Goal: Transaction & Acquisition: Purchase product/service

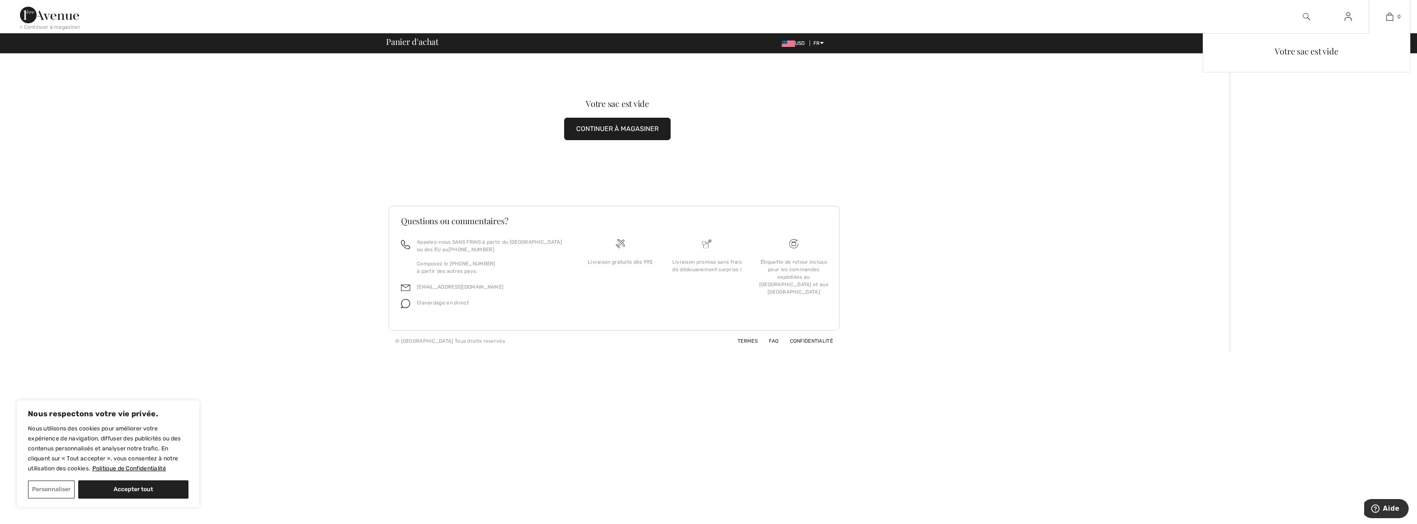
click at [1390, 15] on img at bounding box center [1389, 17] width 7 height 10
drag, startPoint x: 134, startPoint y: 488, endPoint x: 170, endPoint y: 487, distance: 35.4
click at [135, 487] on button "Accepter tout" at bounding box center [133, 489] width 110 height 18
checkbox input "true"
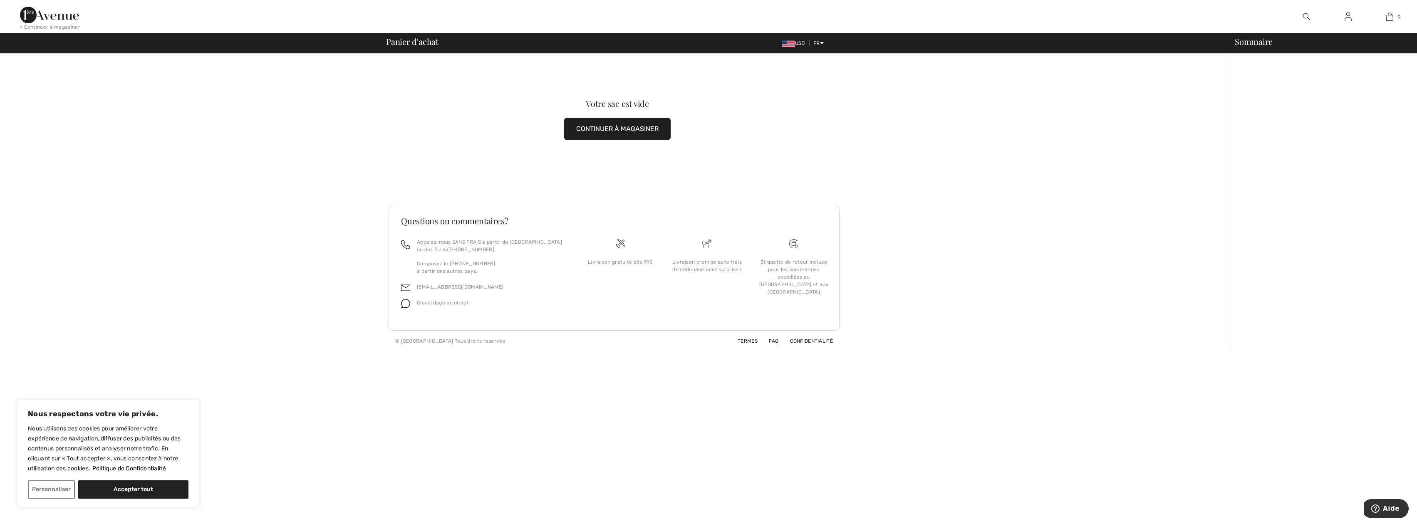
checkbox input "true"
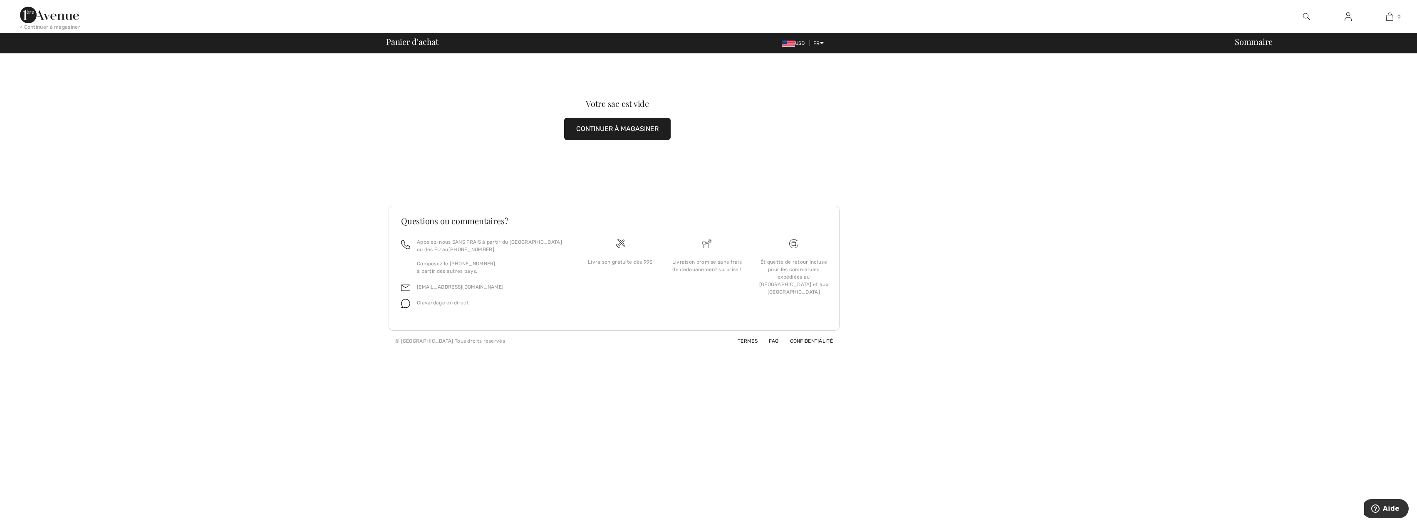
click at [621, 127] on button "CONTINUER À MAGASINER" at bounding box center [617, 129] width 106 height 22
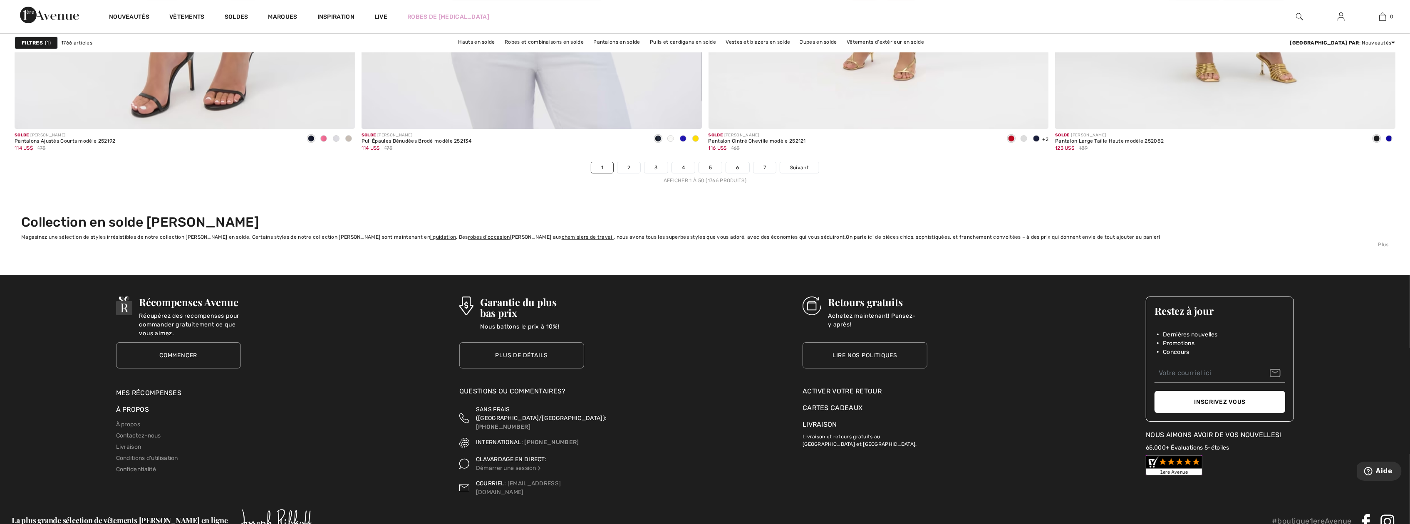
scroll to position [8319, 0]
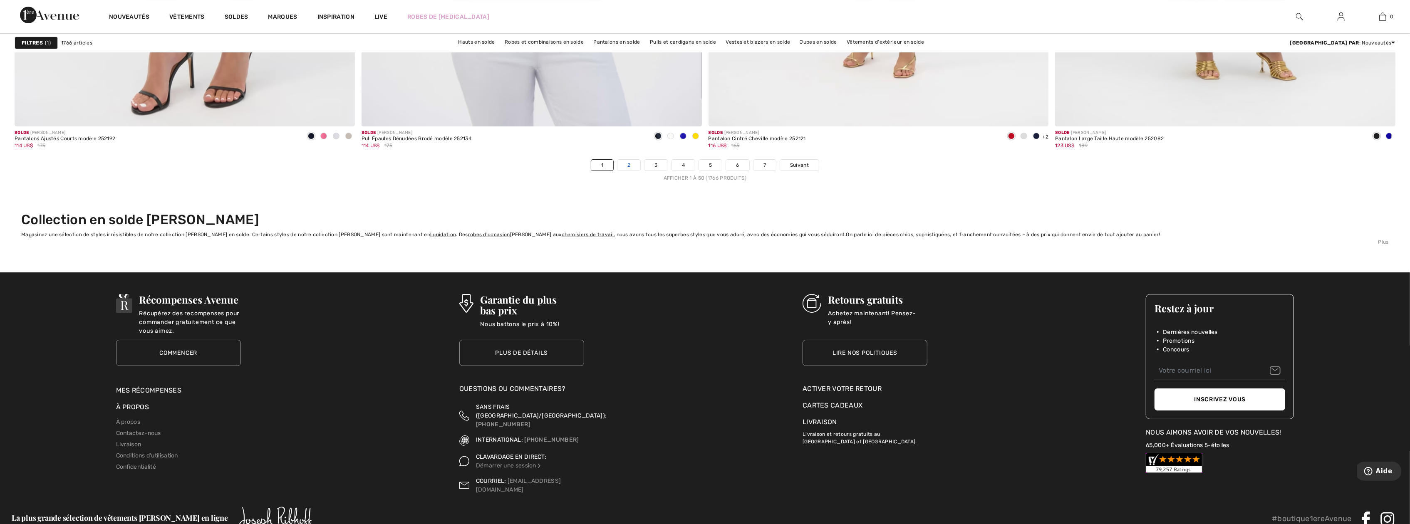
click at [631, 165] on link "2" at bounding box center [628, 165] width 23 height 11
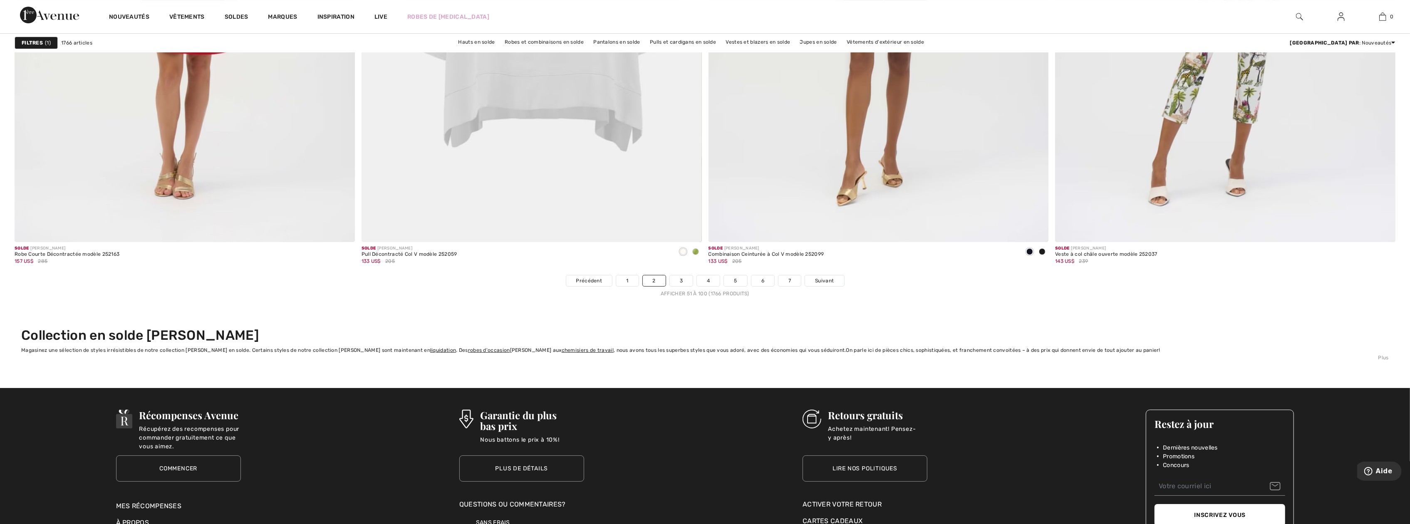
scroll to position [8197, 0]
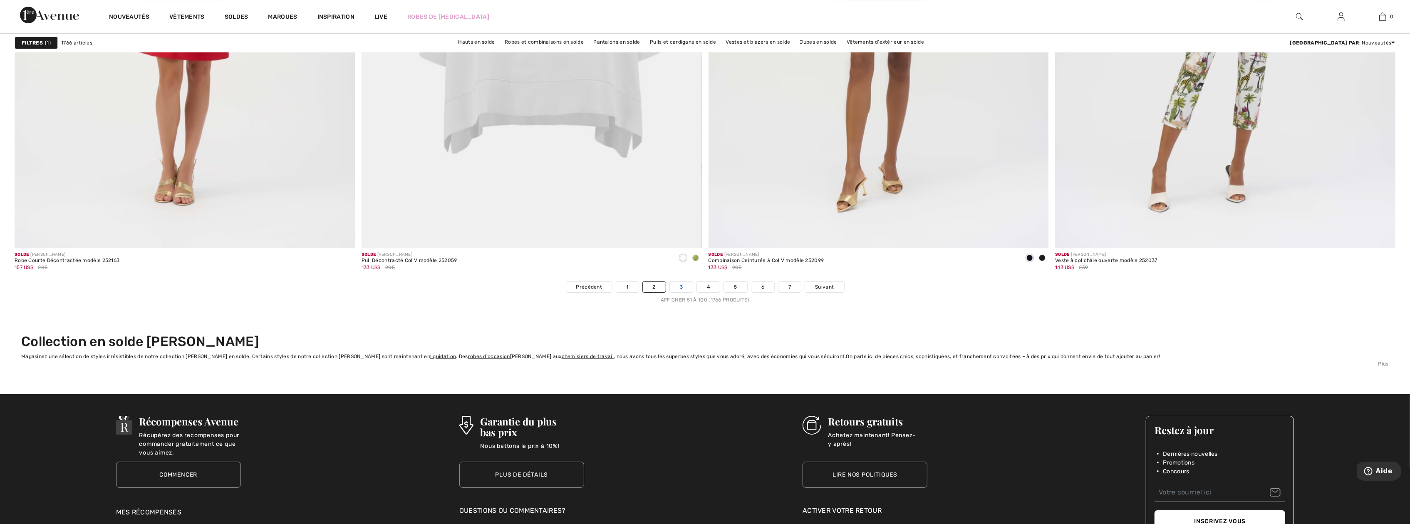
click at [684, 286] on link "3" at bounding box center [681, 287] width 23 height 11
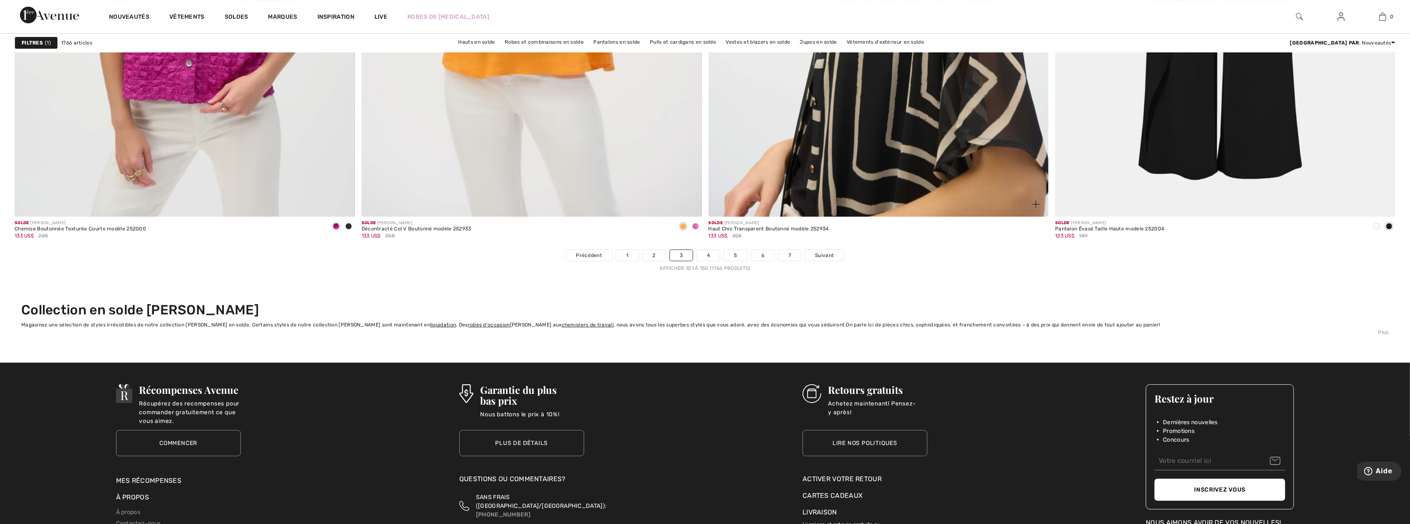
scroll to position [8235, 0]
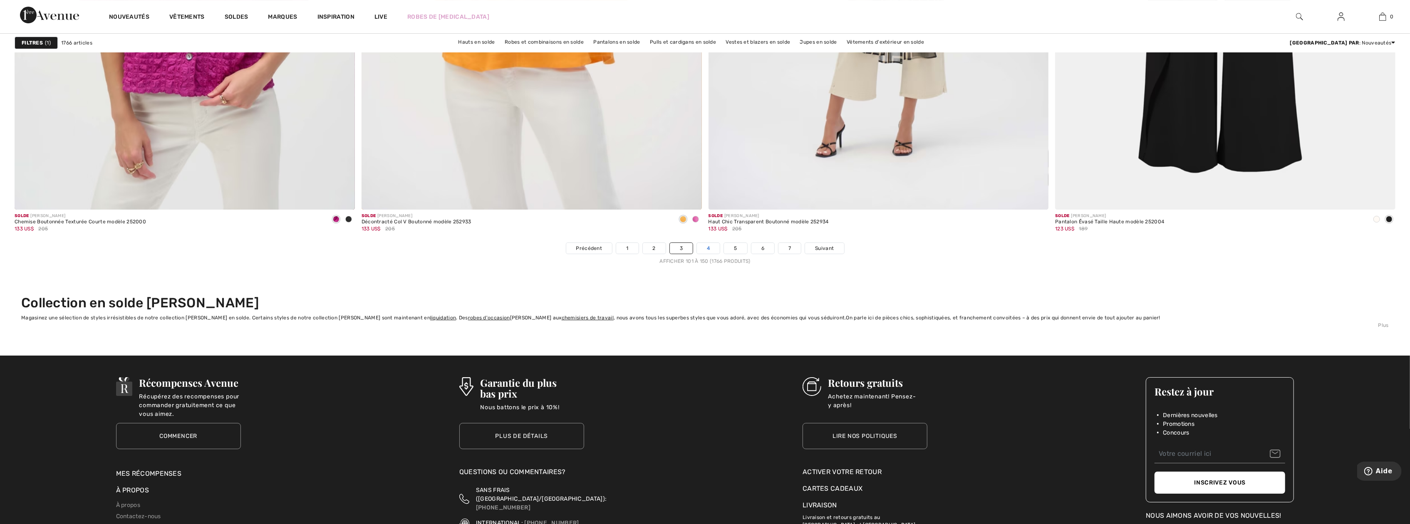
click at [711, 251] on link "4" at bounding box center [708, 248] width 23 height 11
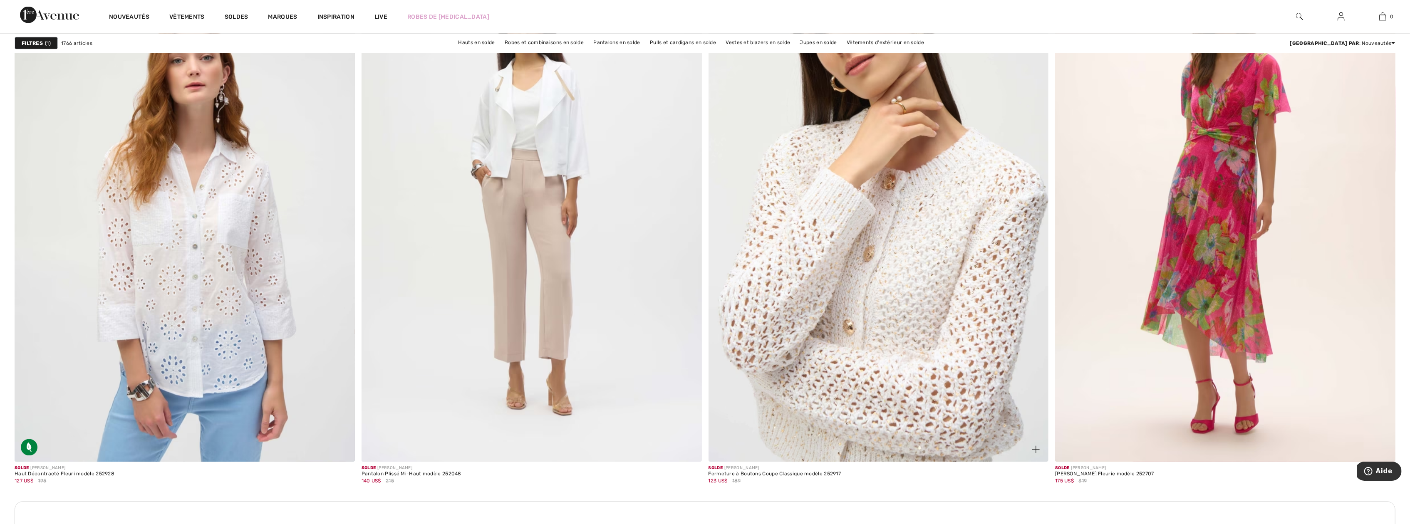
scroll to position [1872, 0]
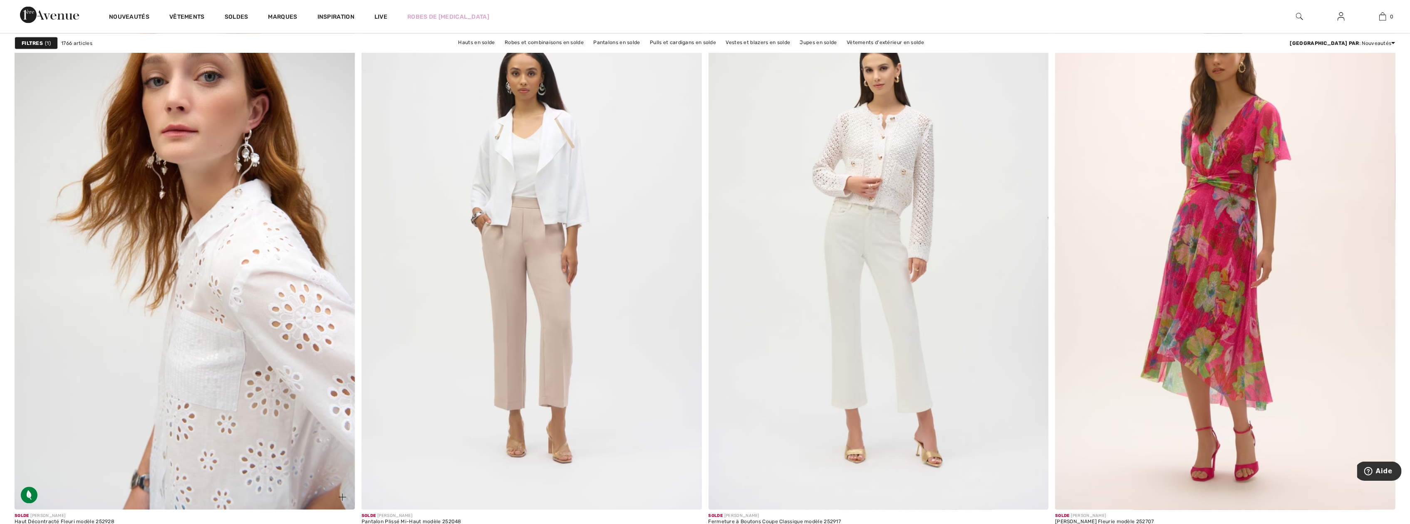
click at [261, 274] on img at bounding box center [185, 255] width 340 height 510
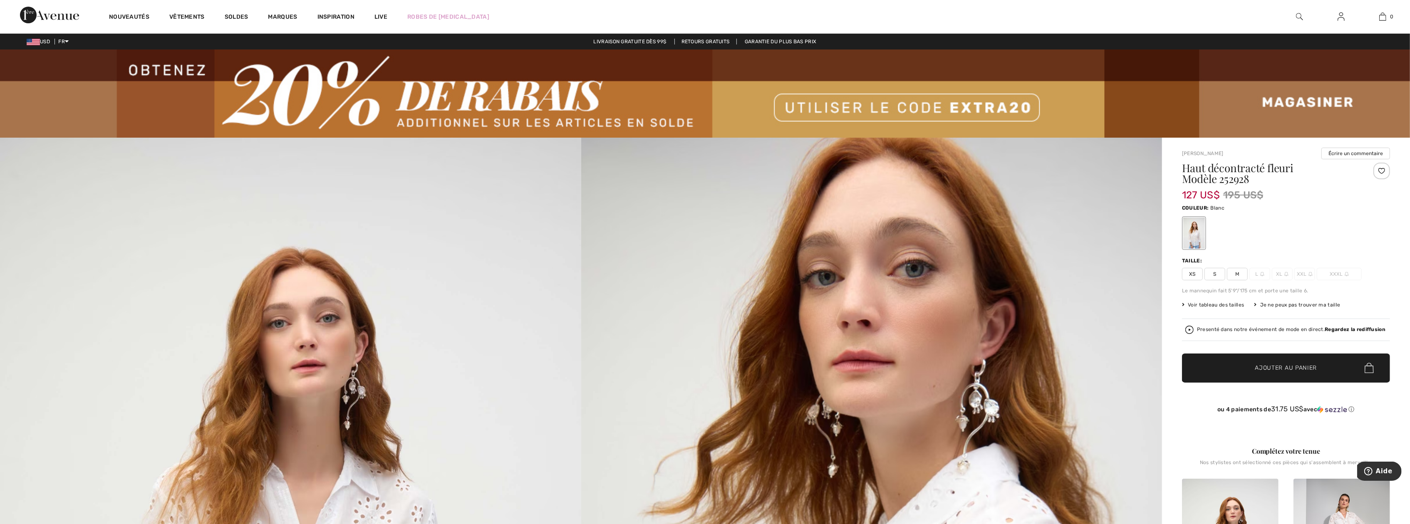
click at [1238, 274] on span "M" at bounding box center [1237, 274] width 21 height 12
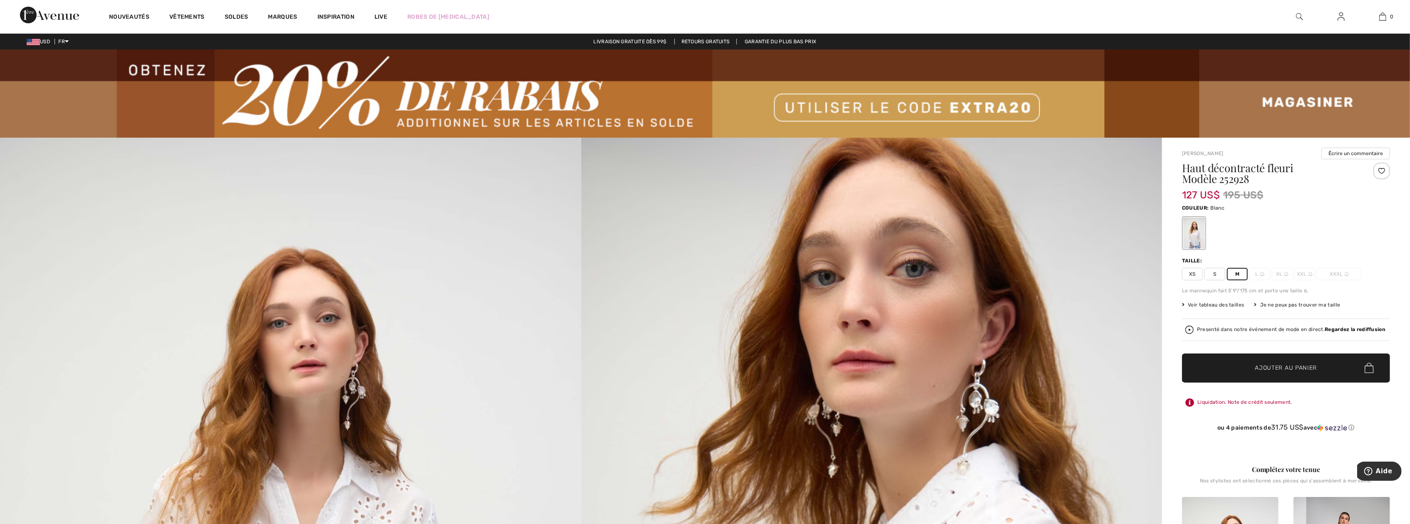
click at [1263, 376] on span "✔ Ajouté au panier Ajouter au panier" at bounding box center [1286, 368] width 208 height 29
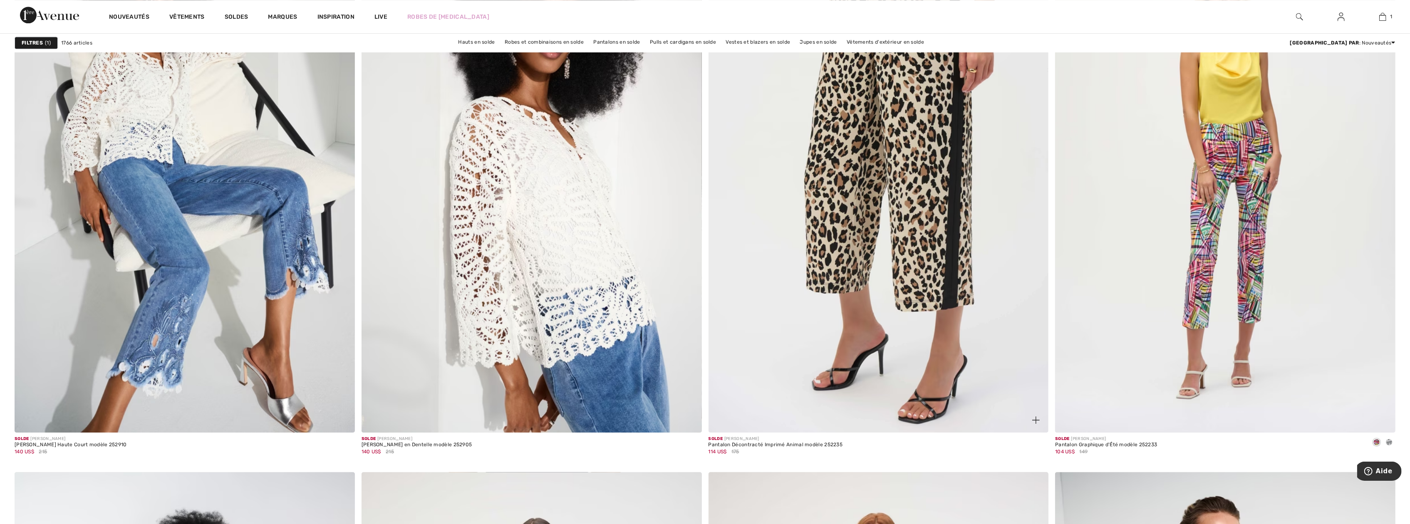
scroll to position [6946, 0]
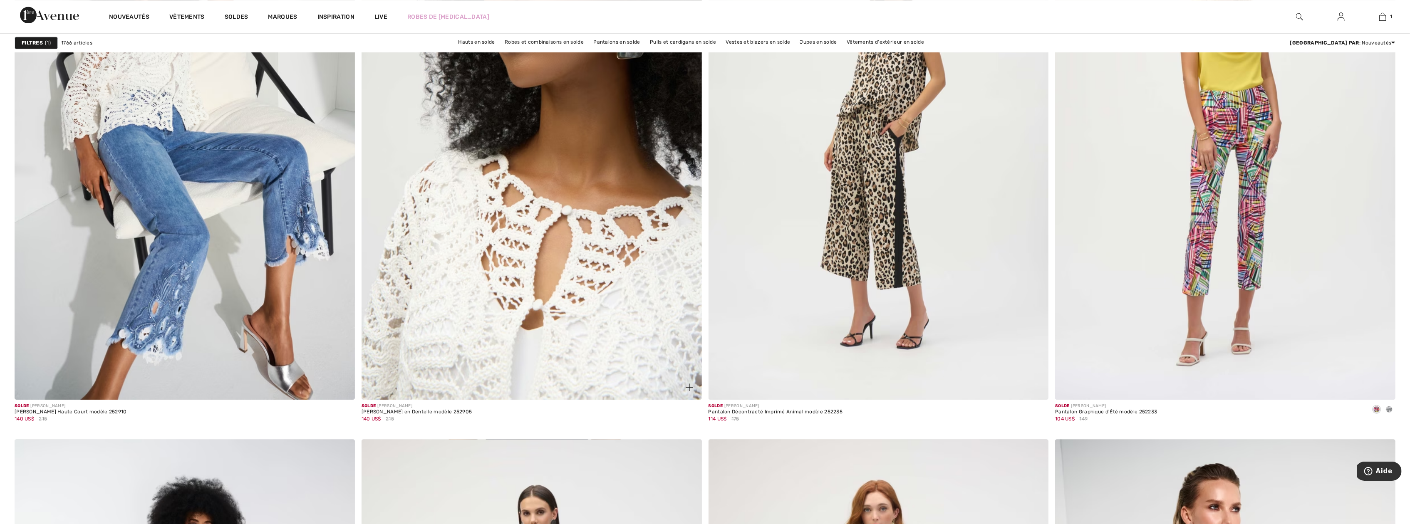
click at [587, 281] on img at bounding box center [531, 144] width 340 height 510
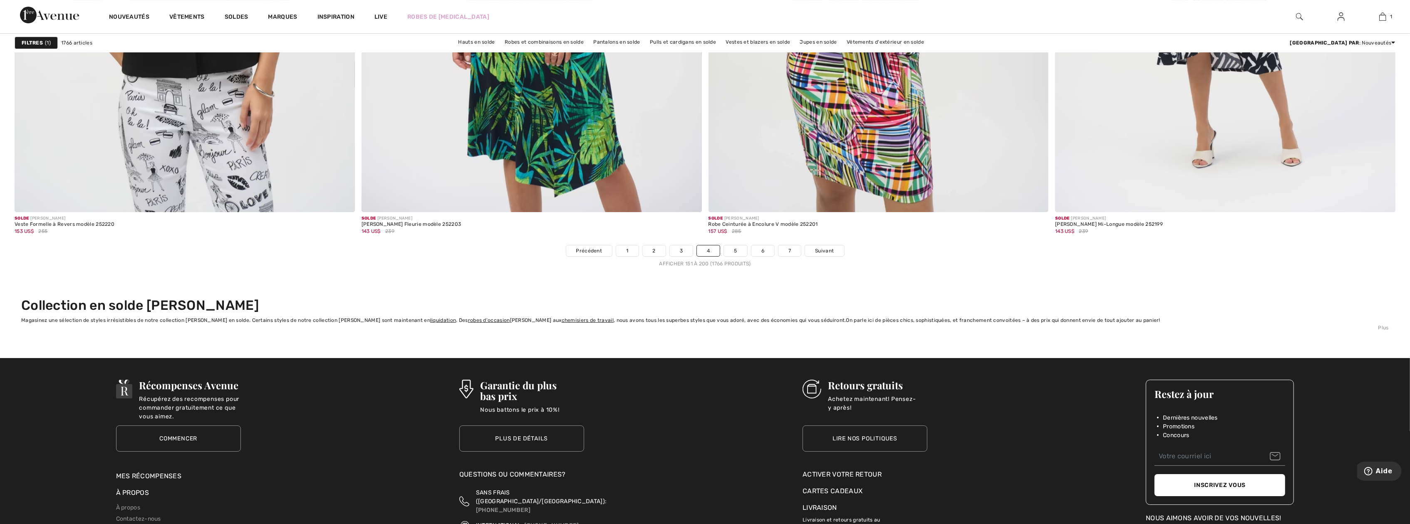
scroll to position [8318, 0]
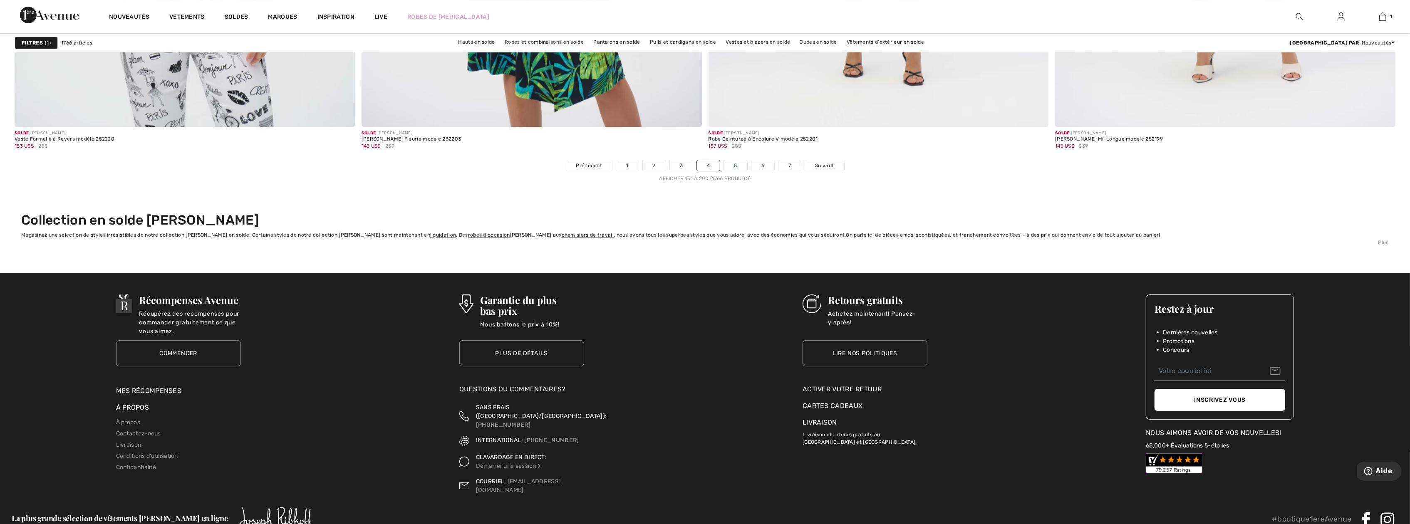
click at [731, 166] on link "5" at bounding box center [735, 165] width 23 height 11
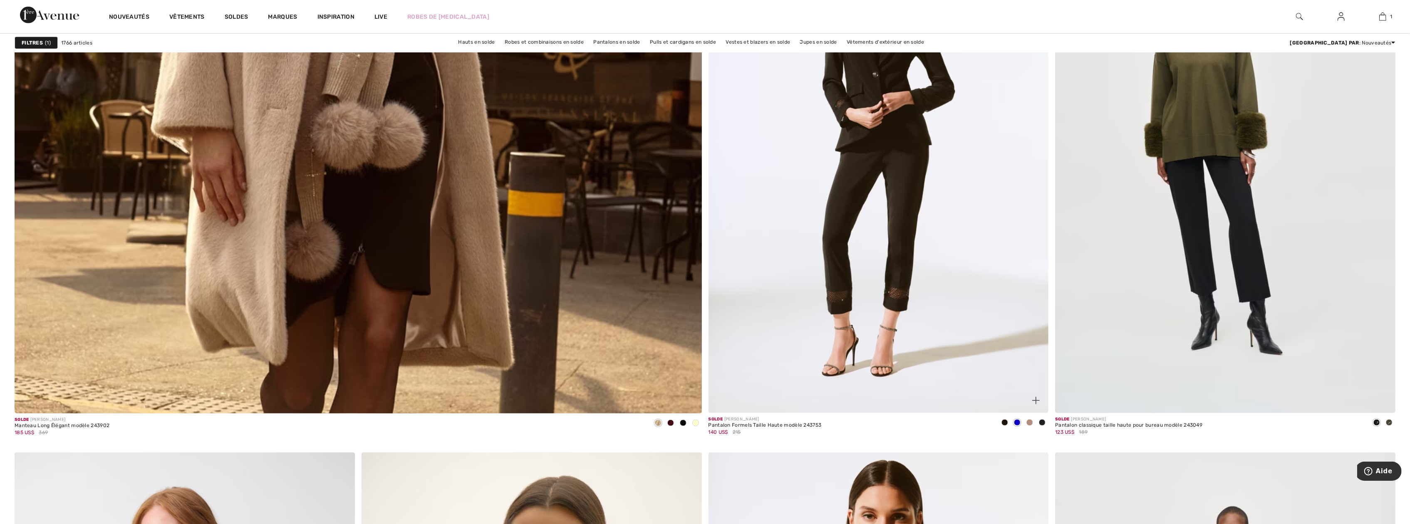
scroll to position [5074, 0]
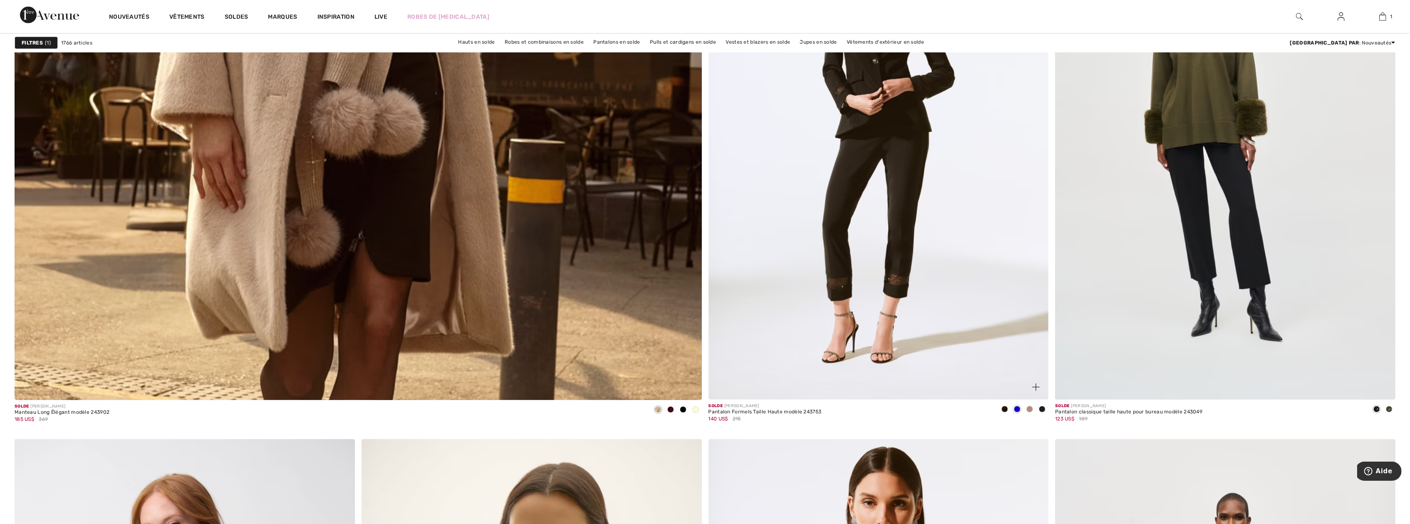
click at [817, 261] on img at bounding box center [878, 145] width 340 height 510
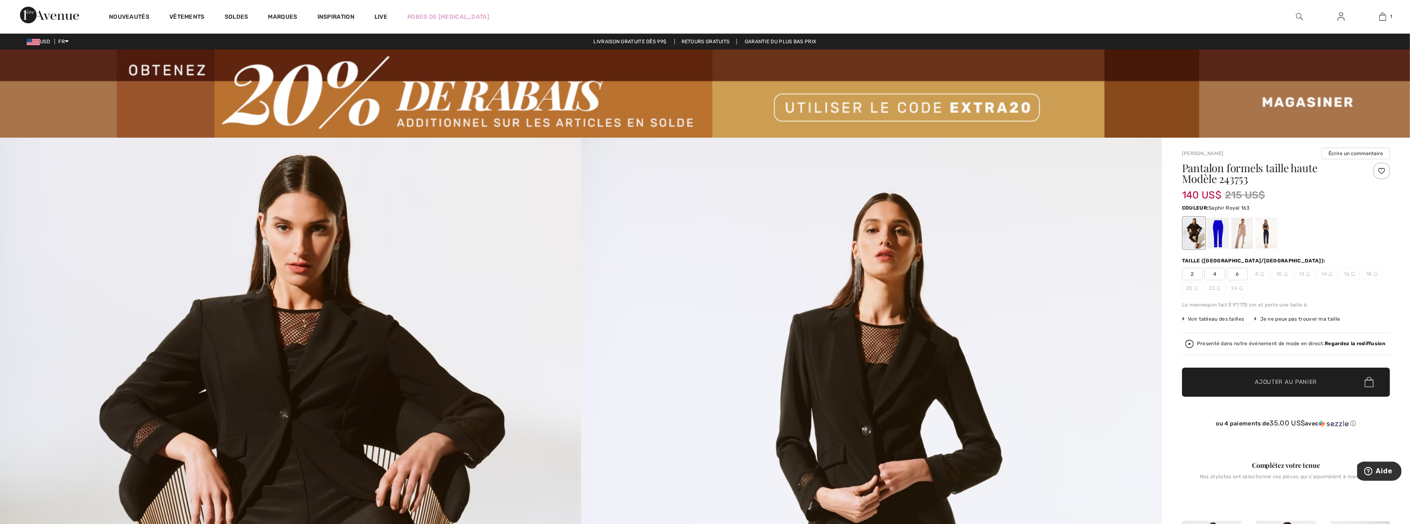
click at [1222, 234] on div at bounding box center [1218, 233] width 22 height 31
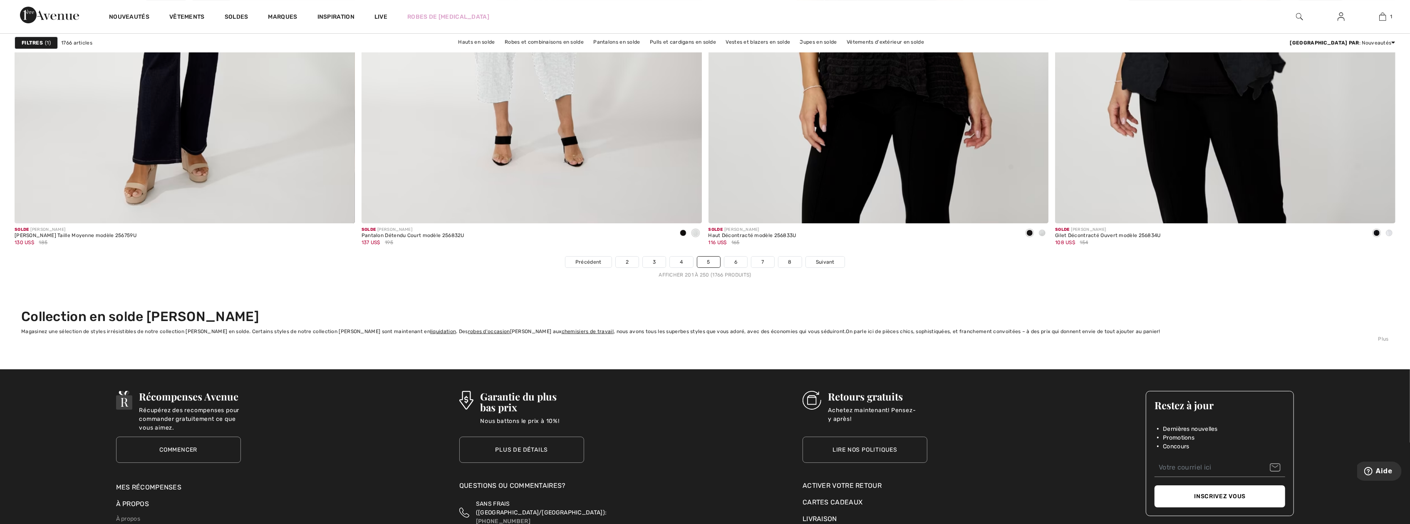
scroll to position [8318, 0]
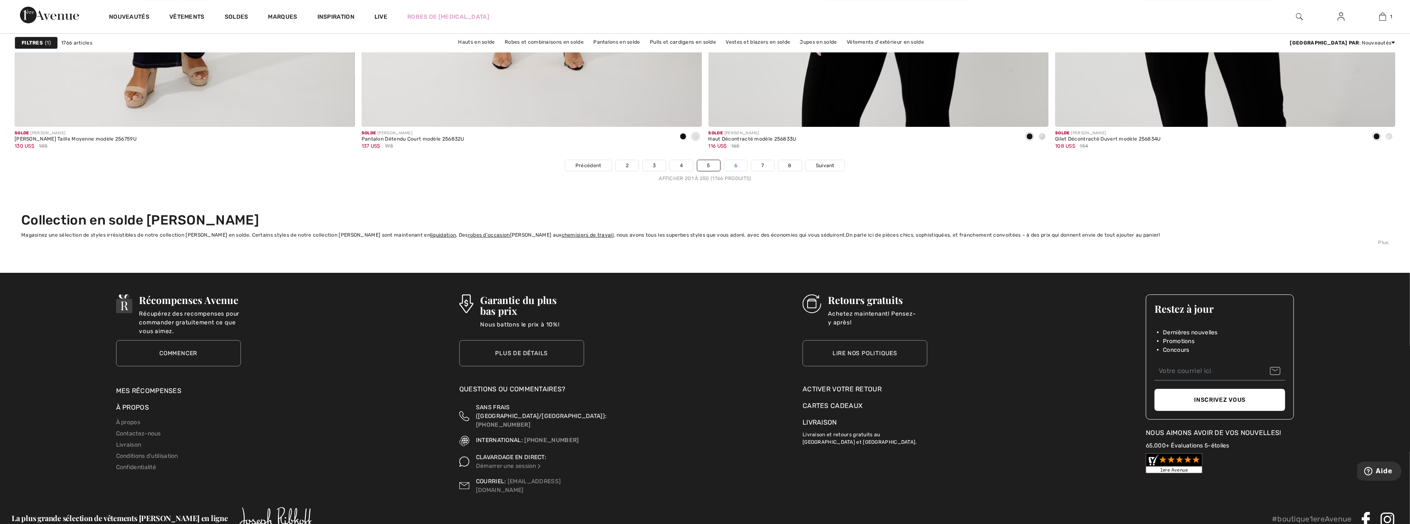
click at [736, 165] on link "6" at bounding box center [735, 165] width 23 height 11
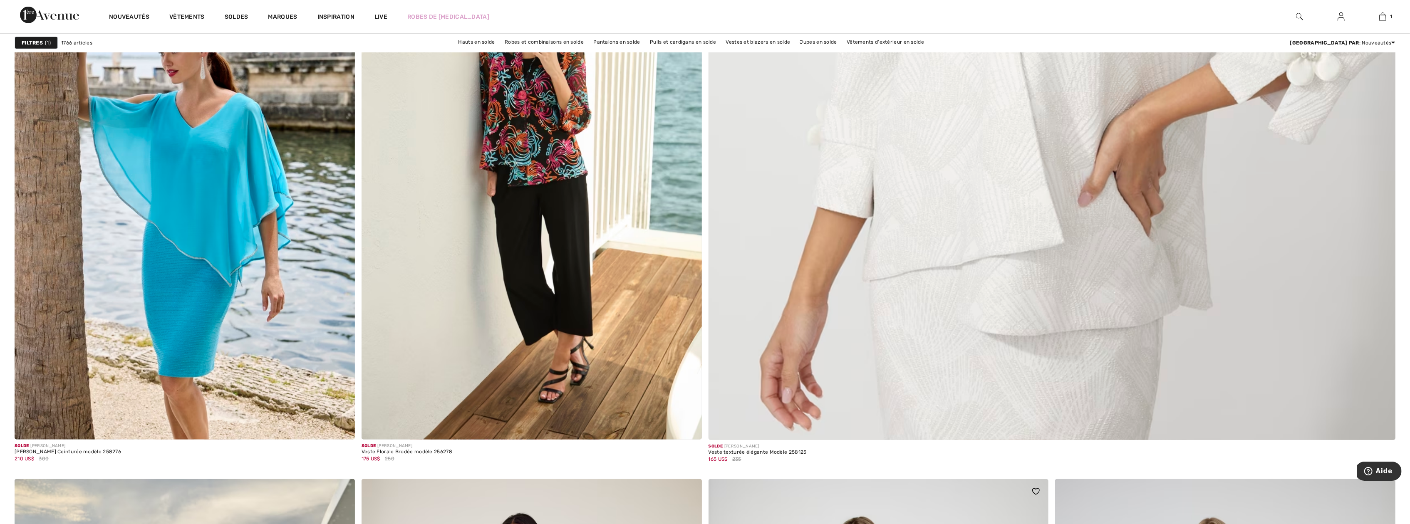
scroll to position [832, 0]
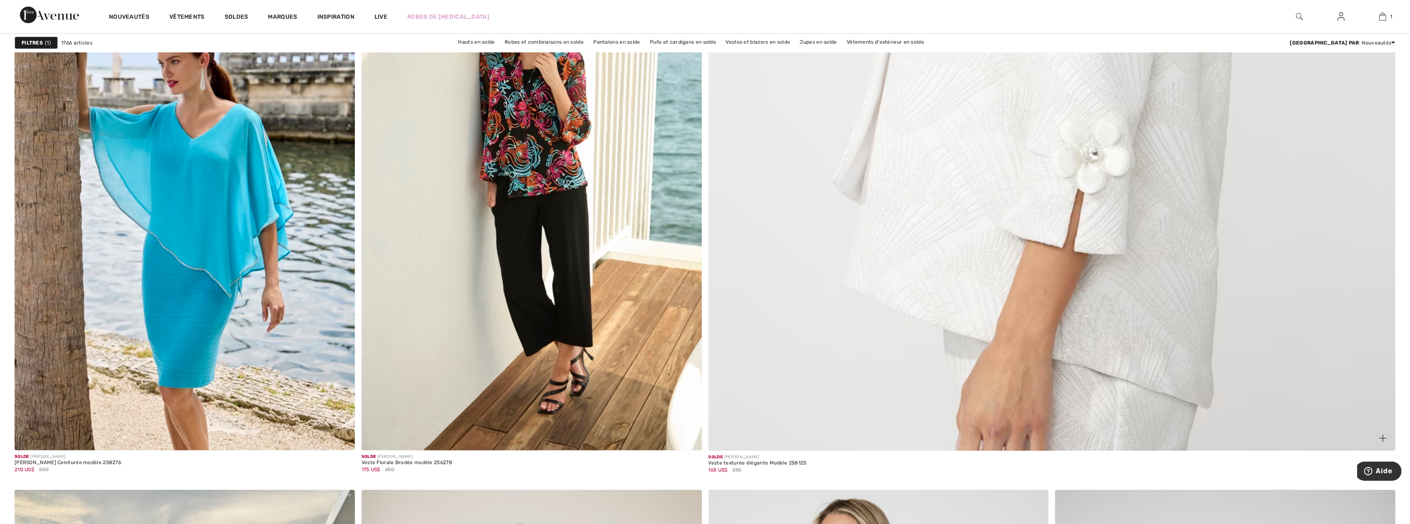
click at [1051, 247] on img at bounding box center [1051, 9] width 824 height 1237
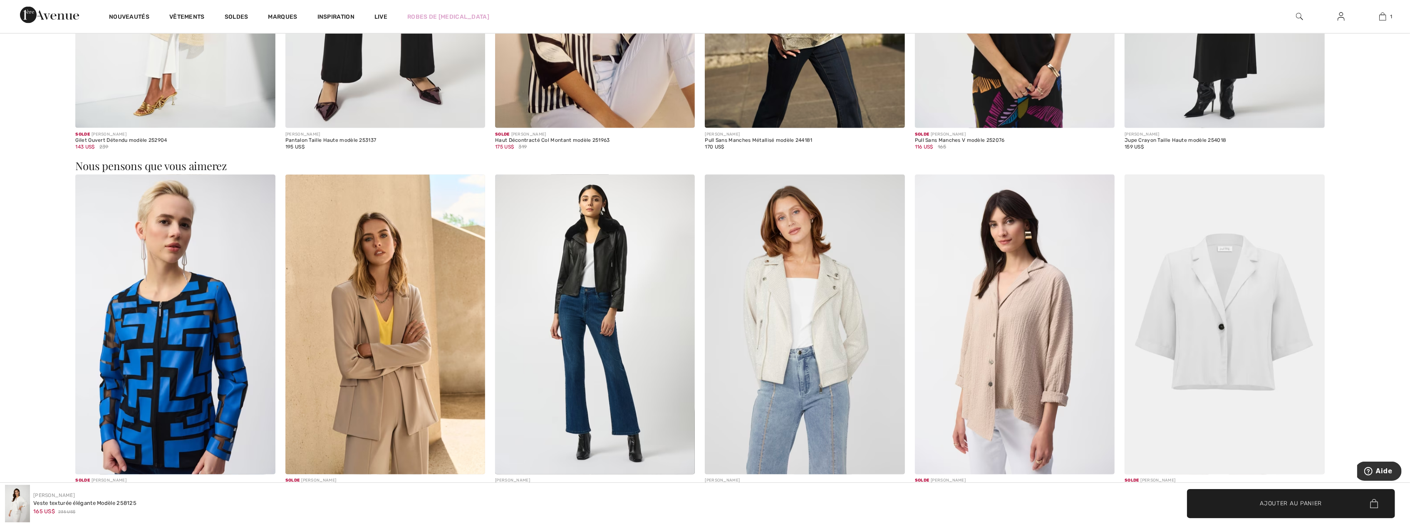
scroll to position [1594, 0]
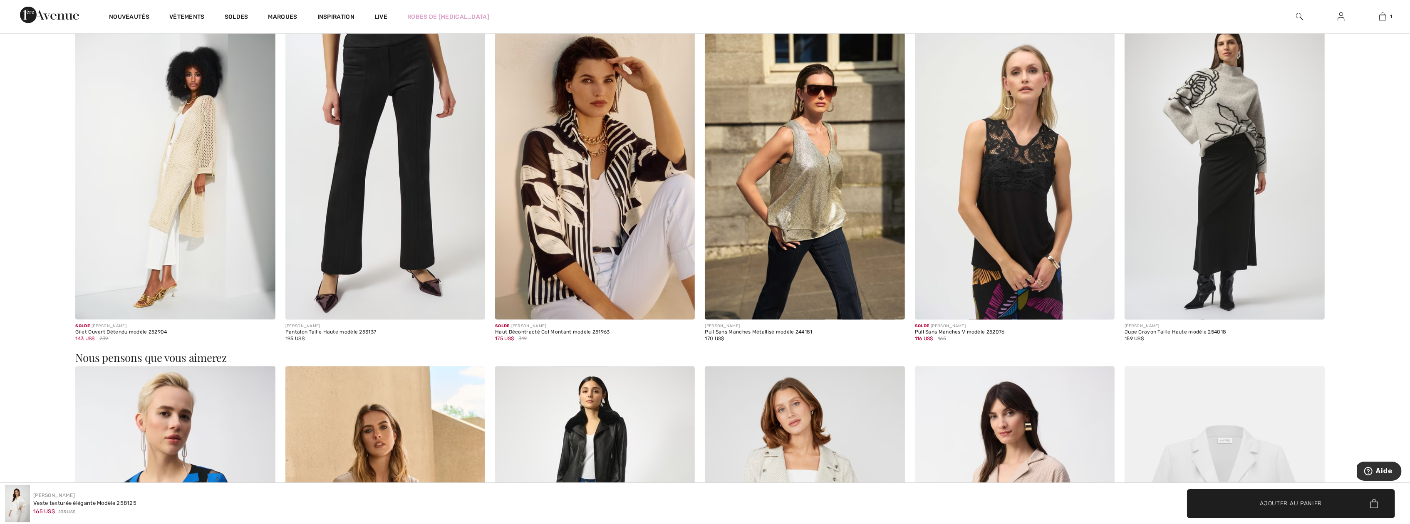
click at [825, 193] on img at bounding box center [805, 170] width 200 height 300
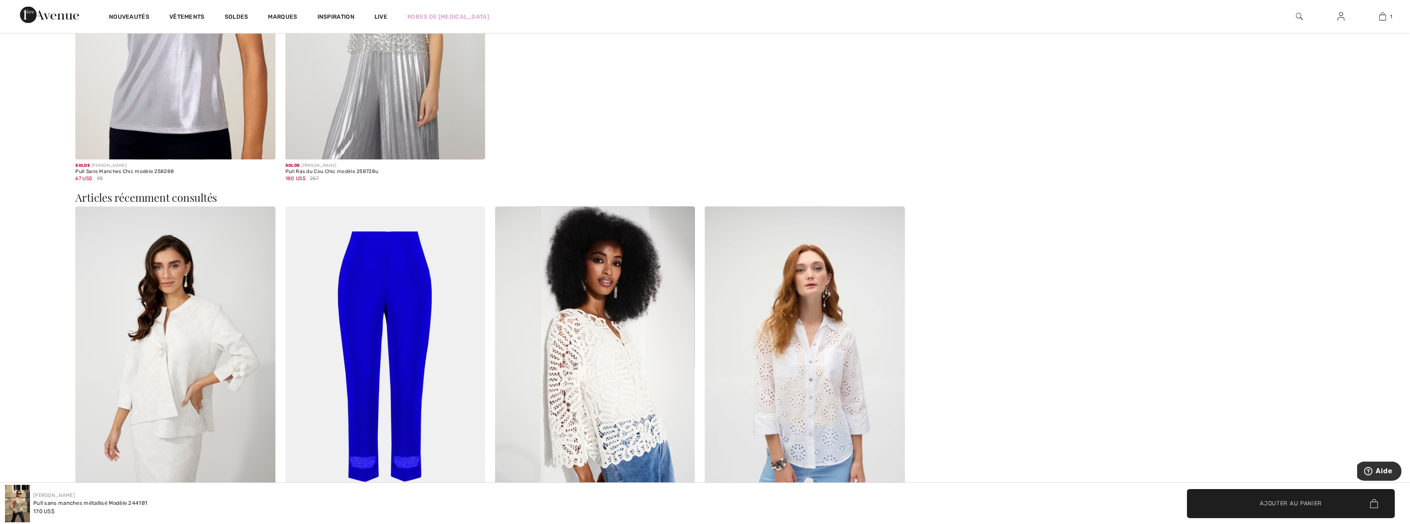
scroll to position [1913, 0]
